Goal: Task Accomplishment & Management: Manage account settings

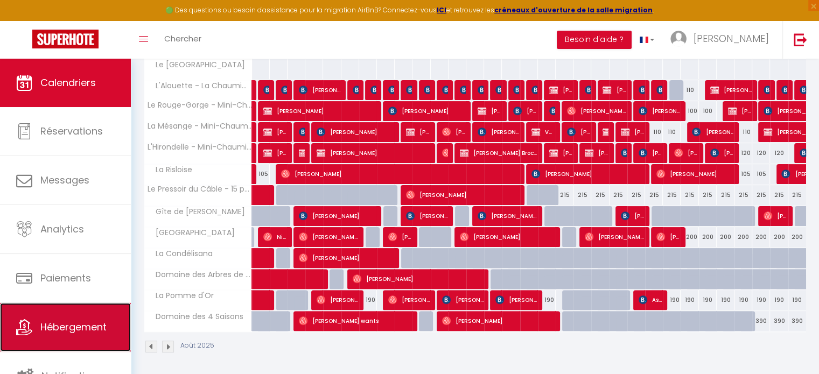
click at [80, 329] on span "Hébergement" at bounding box center [73, 327] width 66 height 13
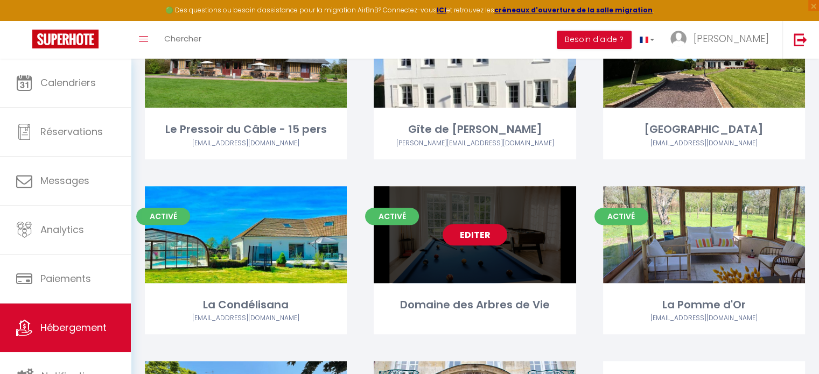
scroll to position [485, 0]
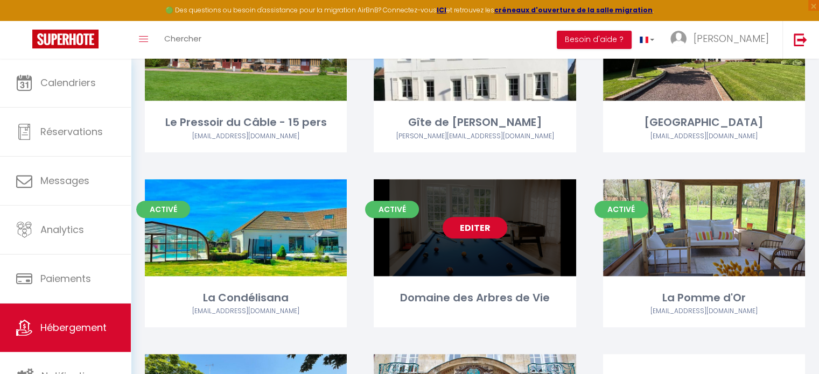
click at [480, 228] on link "Editer" at bounding box center [475, 228] width 65 height 22
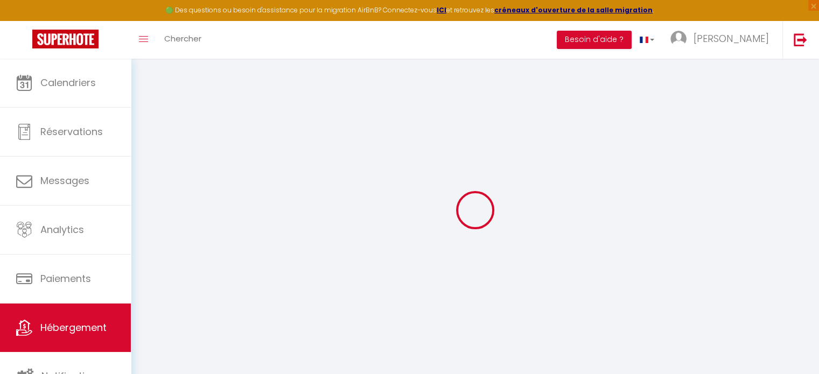
select select "17:00"
select select "21:00"
select select "10:00"
select select "30"
select select "120"
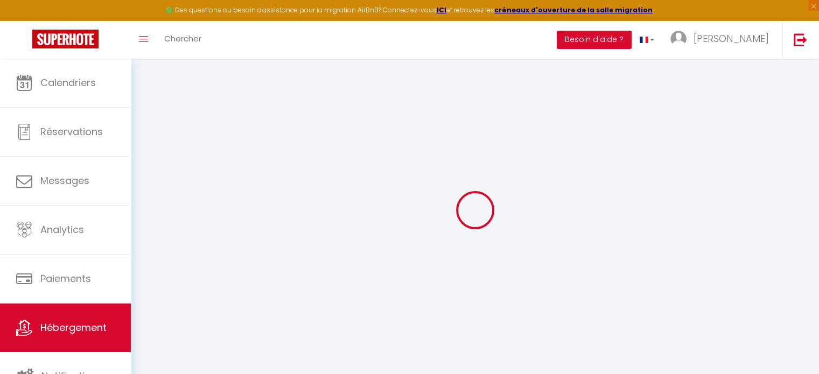
select select
checkbox input "false"
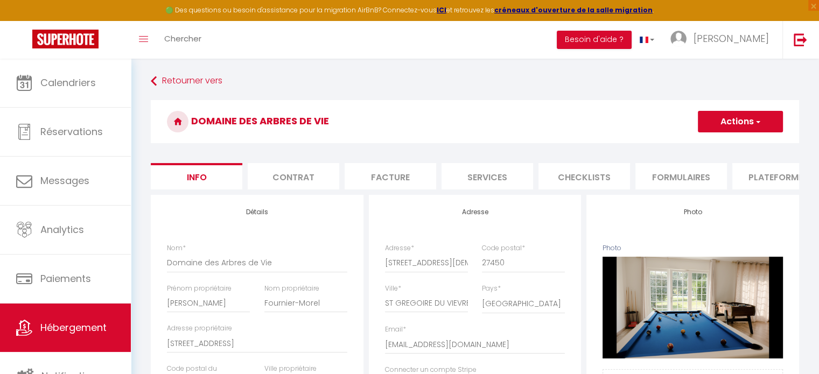
click at [763, 175] on li "Plateformes" at bounding box center [779, 176] width 92 height 26
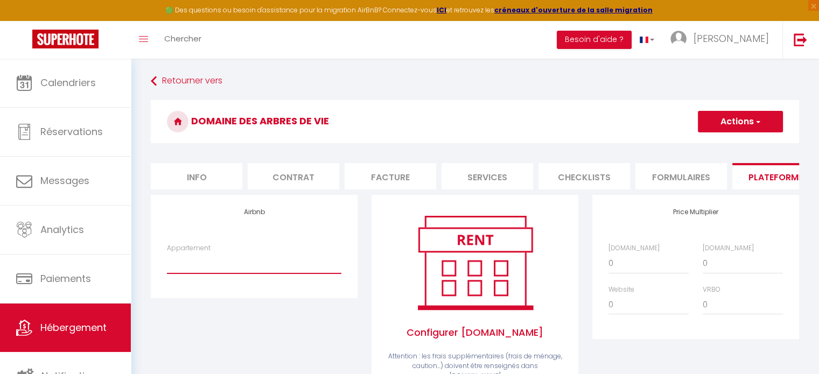
click at [237, 271] on select "L'Alouette - La Chaumière chez [PERSON_NAME] et [PERSON_NAME] - [EMAIL_ADDRESS]…" at bounding box center [254, 263] width 175 height 20
select select "15008-574488327668025613"
click at [167, 261] on select "L'Alouette - La Chaumière chez [PERSON_NAME] et [PERSON_NAME] - [EMAIL_ADDRESS]…" at bounding box center [254, 263] width 175 height 20
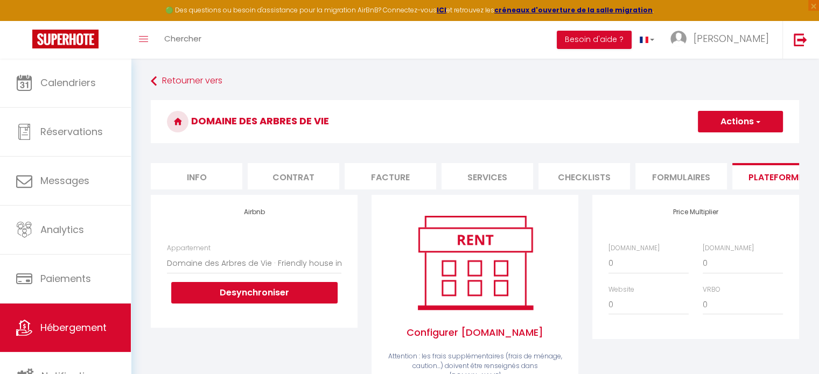
click at [747, 116] on button "Actions" at bounding box center [740, 122] width 85 height 22
click at [735, 144] on link "Enregistrer" at bounding box center [740, 145] width 85 height 14
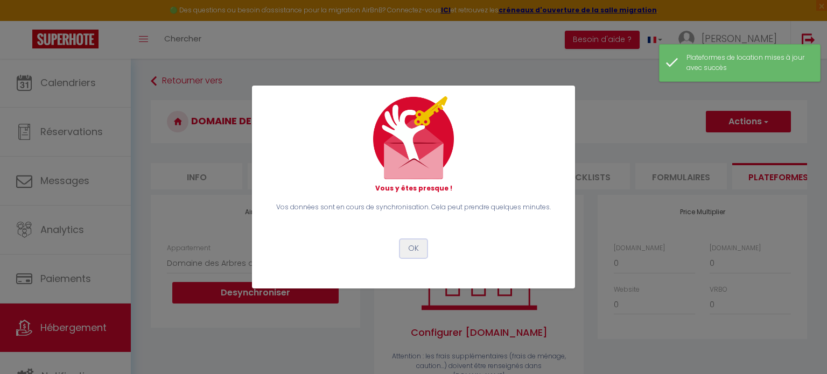
click at [418, 252] on button "OK" at bounding box center [413, 249] width 27 height 18
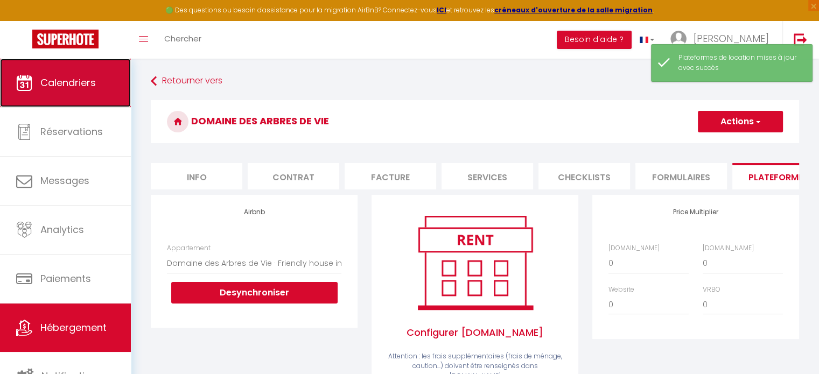
click at [67, 86] on span "Calendriers" at bounding box center [67, 82] width 55 height 13
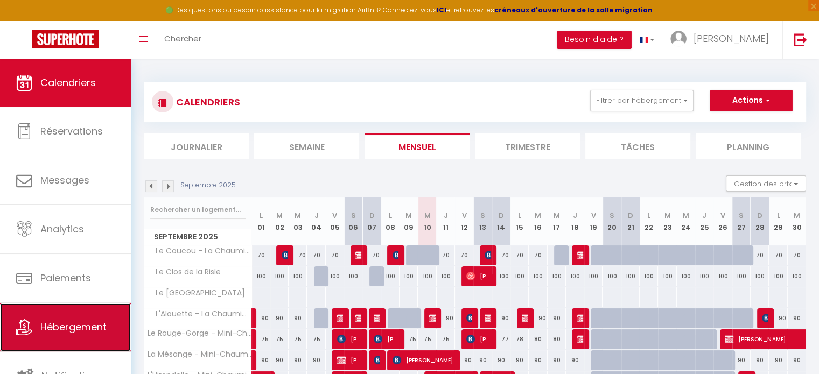
click at [61, 333] on span "Hébergement" at bounding box center [73, 327] width 66 height 13
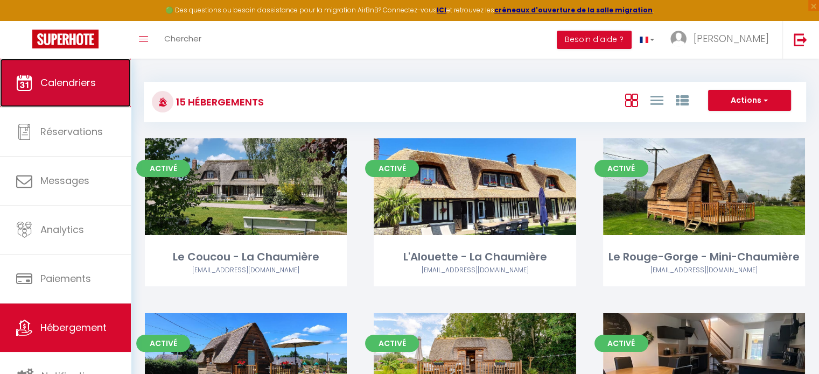
click at [66, 93] on link "Calendriers" at bounding box center [65, 83] width 131 height 48
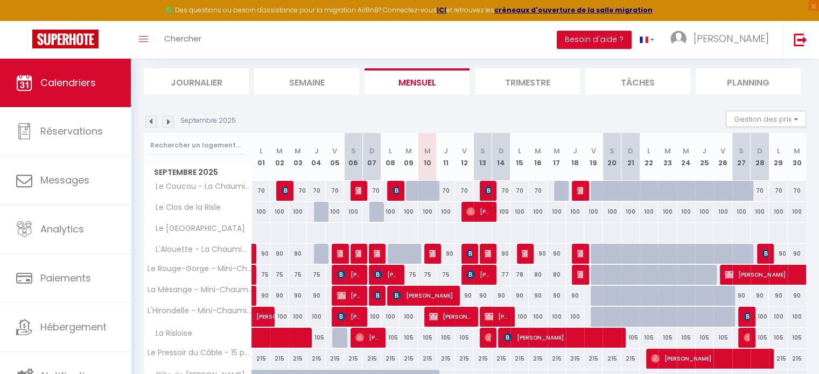
scroll to position [54, 0]
